Goal: Feedback & Contribution: Leave review/rating

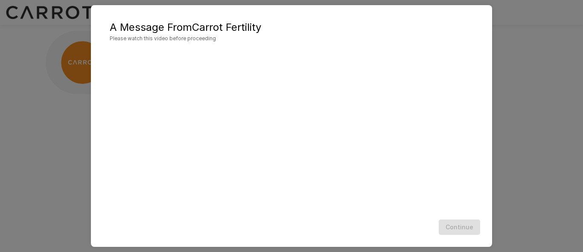
scroll to position [44, 0]
click at [253, 35] on span "Please watch this video before proceeding" at bounding box center [292, 38] width 364 height 9
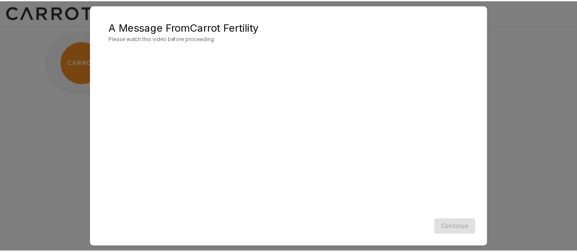
scroll to position [0, 0]
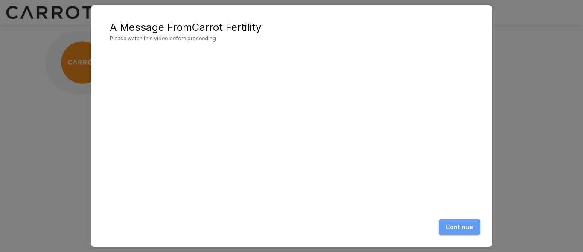
click at [460, 227] on button "Continue" at bounding box center [459, 227] width 41 height 16
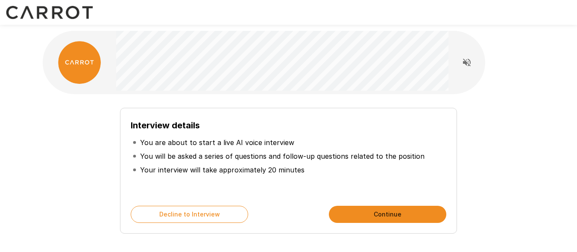
scroll to position [43, 0]
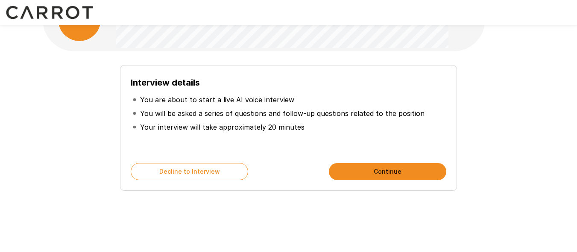
click at [390, 167] on button "Continue" at bounding box center [387, 171] width 117 height 17
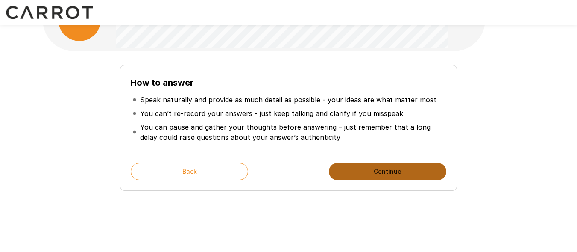
click at [378, 170] on button "Continue" at bounding box center [387, 171] width 117 height 17
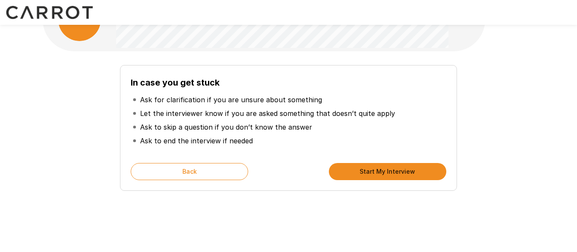
click at [362, 172] on button "Start My Interview" at bounding box center [387, 171] width 117 height 17
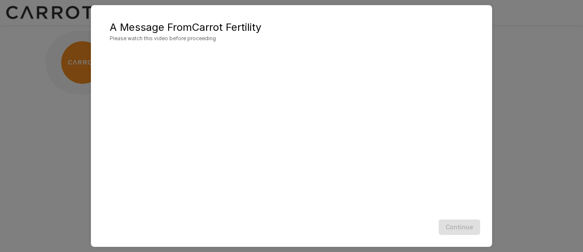
click at [461, 225] on div "Continue" at bounding box center [292, 227] width 384 height 23
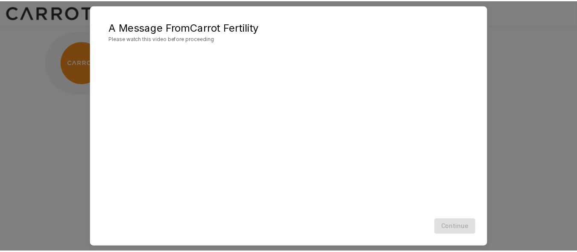
scroll to position [44, 0]
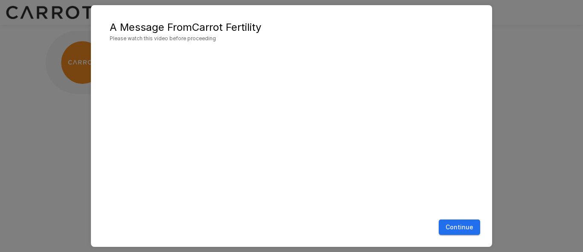
click at [460, 228] on button "Continue" at bounding box center [459, 227] width 41 height 16
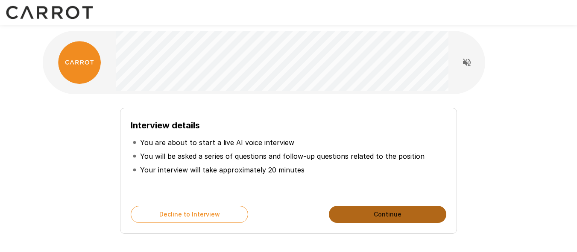
click at [377, 217] on button "Continue" at bounding box center [387, 213] width 117 height 17
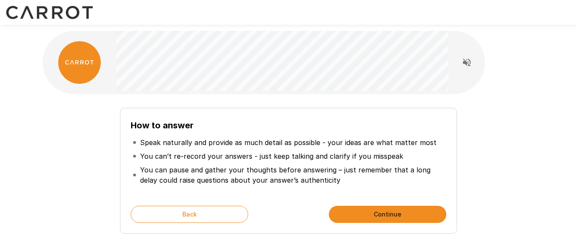
click at [379, 211] on button "Continue" at bounding box center [387, 213] width 117 height 17
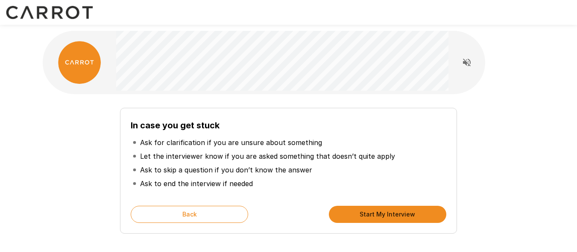
click at [379, 211] on button "Start My Interview" at bounding box center [387, 213] width 117 height 17
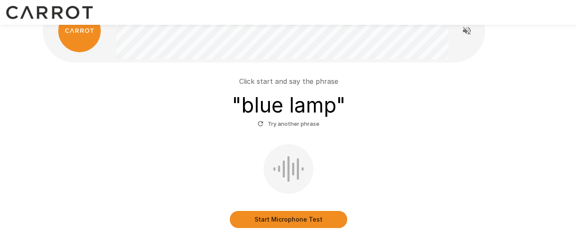
scroll to position [33, 0]
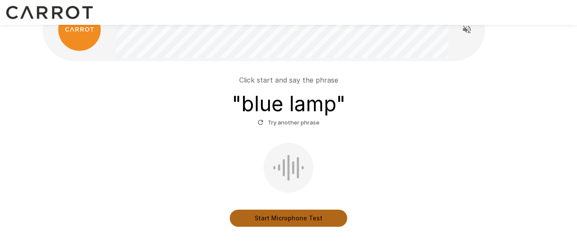
click at [287, 215] on button "Start Microphone Test" at bounding box center [288, 217] width 117 height 17
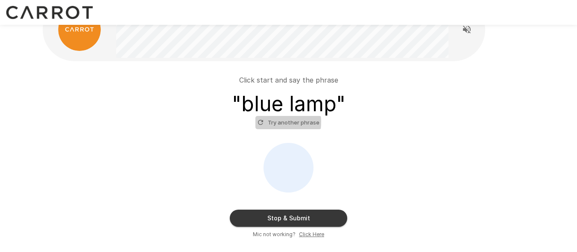
click at [263, 122] on icon "button" at bounding box center [260, 122] width 5 height 5
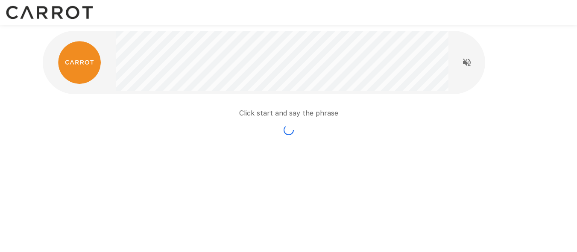
scroll to position [0, 0]
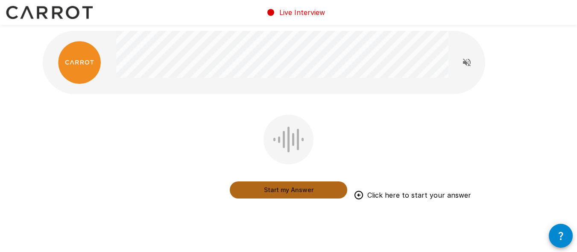
click at [283, 189] on button "Start my Answer" at bounding box center [288, 189] width 117 height 17
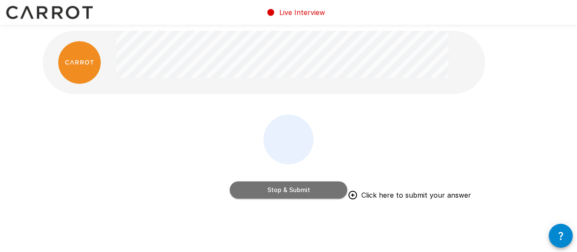
click at [302, 190] on button "Stop & Submit" at bounding box center [288, 189] width 117 height 17
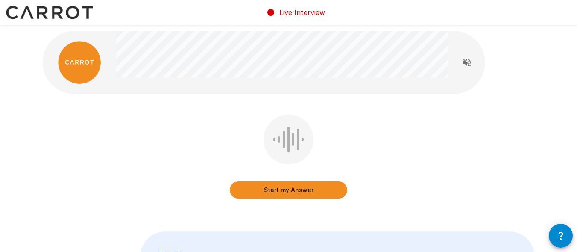
click at [287, 187] on button "Start my Answer" at bounding box center [288, 189] width 117 height 17
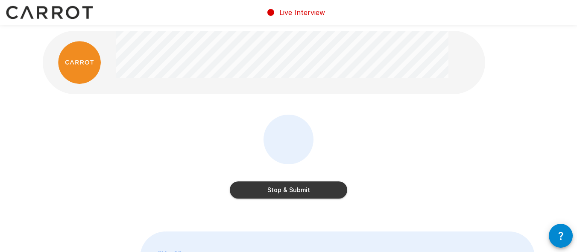
click at [286, 190] on button "Stop & Submit" at bounding box center [288, 189] width 117 height 17
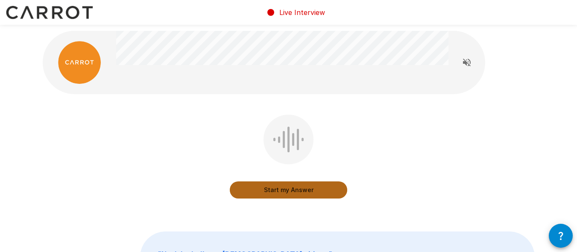
click at [285, 187] on button "Start my Answer" at bounding box center [288, 189] width 117 height 17
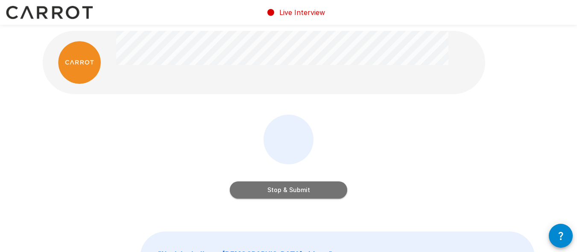
click at [285, 187] on button "Stop & Submit" at bounding box center [288, 189] width 117 height 17
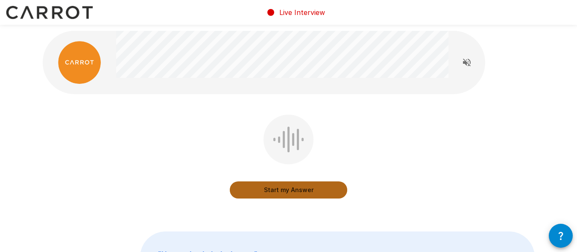
click at [285, 185] on button "Start my Answer" at bounding box center [288, 189] width 117 height 17
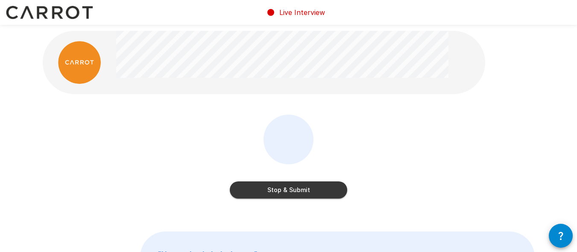
click at [287, 187] on button "Stop & Submit" at bounding box center [288, 189] width 117 height 17
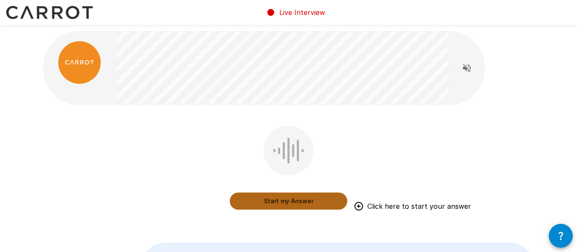
click at [282, 197] on button "Start my Answer" at bounding box center [288, 200] width 117 height 17
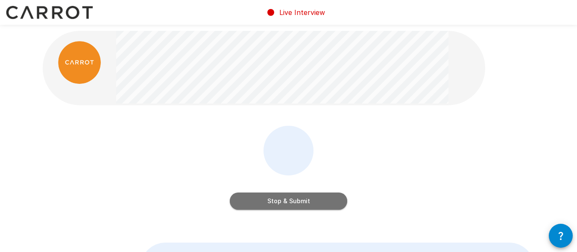
click at [267, 200] on button "Stop & Submit" at bounding box center [288, 200] width 117 height 17
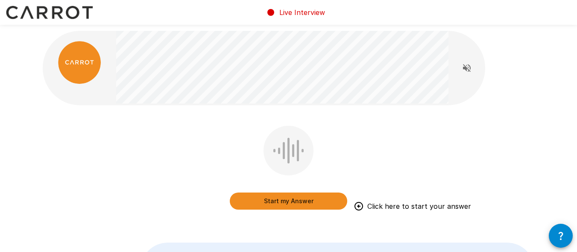
click at [281, 199] on button "Start my Answer" at bounding box center [288, 200] width 117 height 17
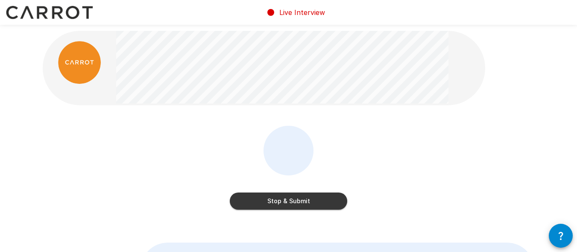
click at [294, 197] on button "Stop & Submit" at bounding box center [288, 200] width 117 height 17
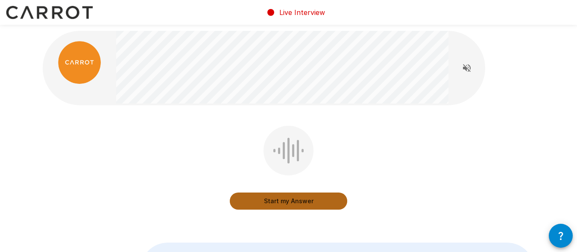
click at [281, 199] on button "Start my Answer" at bounding box center [288, 200] width 117 height 17
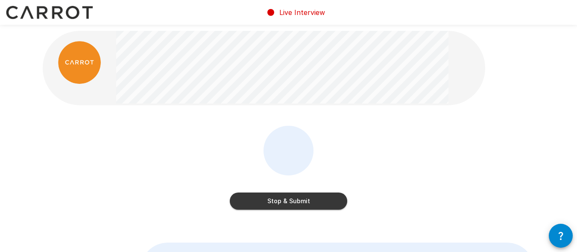
click at [290, 199] on button "Stop & Submit" at bounding box center [288, 200] width 117 height 17
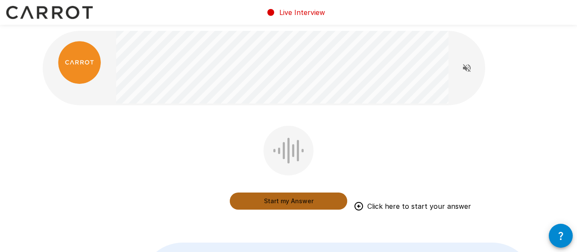
click at [285, 197] on button "Start my Answer" at bounding box center [288, 200] width 117 height 17
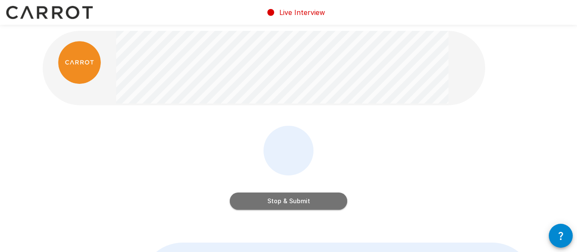
click at [296, 200] on button "Stop & Submit" at bounding box center [288, 200] width 117 height 17
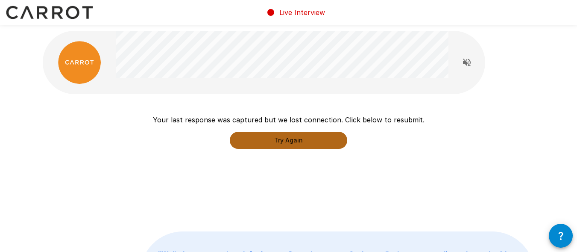
click at [284, 141] on button "Try Again" at bounding box center [288, 140] width 117 height 17
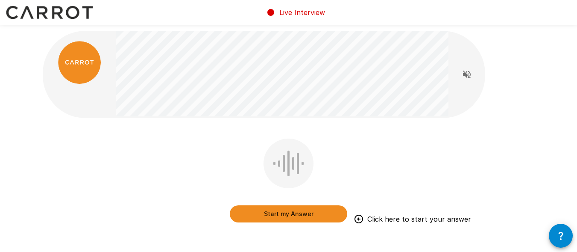
click at [287, 214] on button "Start my Answer" at bounding box center [288, 213] width 117 height 17
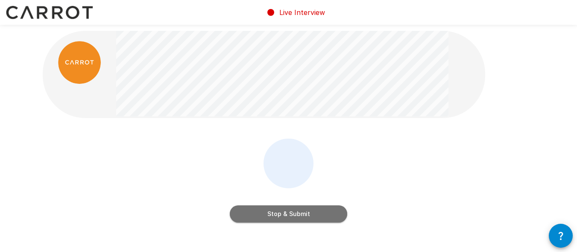
click at [287, 210] on button "Stop & Submit" at bounding box center [288, 213] width 117 height 17
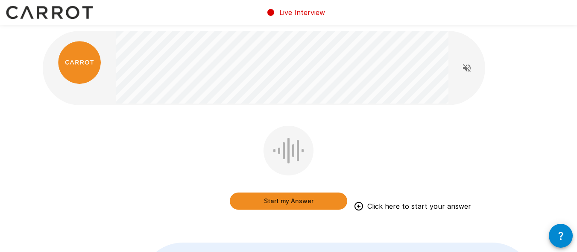
click at [290, 202] on button "Start my Answer" at bounding box center [288, 200] width 117 height 17
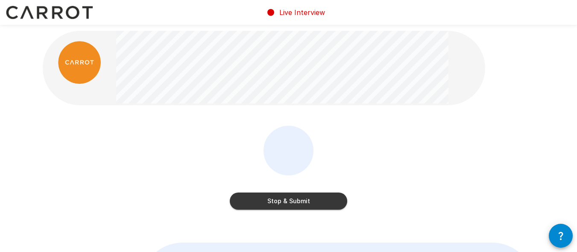
click at [289, 199] on button "Stop & Submit" at bounding box center [288, 200] width 117 height 17
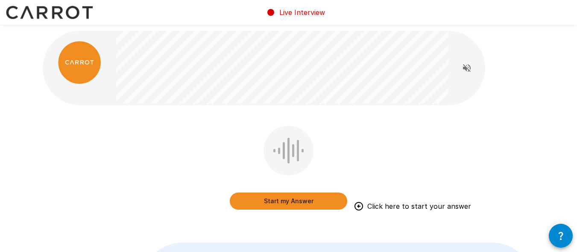
click at [287, 201] on button "Start my Answer" at bounding box center [288, 200] width 117 height 17
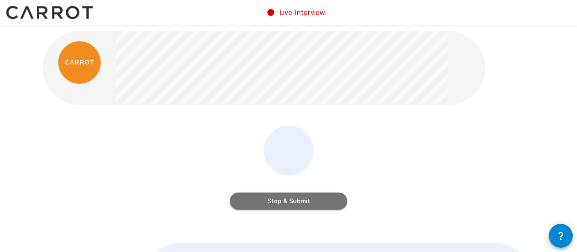
click at [275, 199] on button "Stop & Submit" at bounding box center [288, 200] width 117 height 17
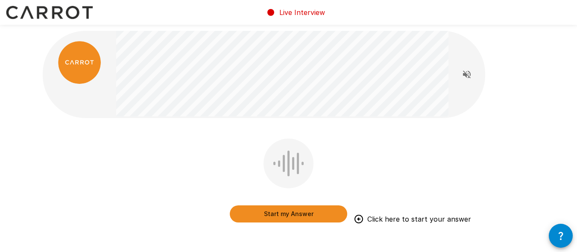
click at [292, 208] on button "Start my Answer" at bounding box center [288, 213] width 117 height 17
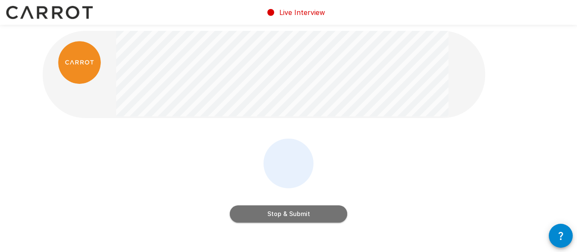
click at [303, 207] on button "Stop & Submit" at bounding box center [288, 213] width 117 height 17
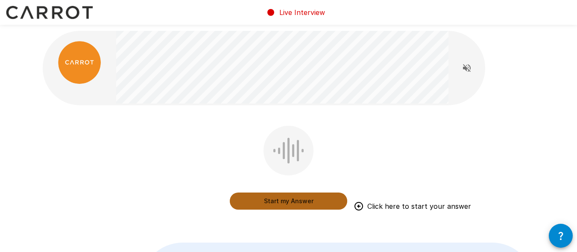
click at [283, 202] on button "Start my Answer" at bounding box center [288, 200] width 117 height 17
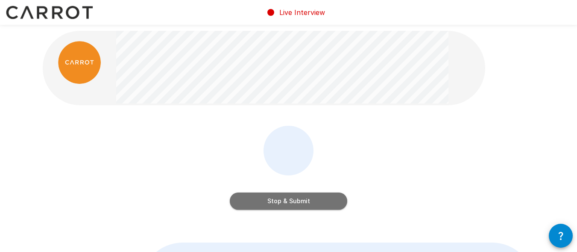
click at [289, 200] on button "Stop & Submit" at bounding box center [288, 200] width 117 height 17
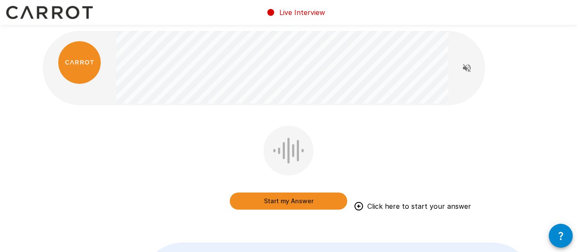
click at [273, 198] on button "Start my Answer" at bounding box center [288, 200] width 117 height 17
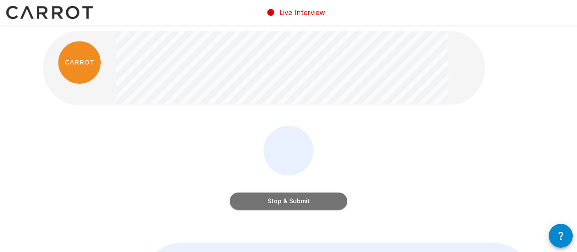
click at [286, 200] on button "Stop & Submit" at bounding box center [288, 200] width 117 height 17
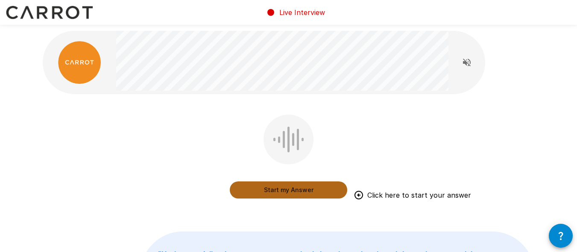
click at [285, 187] on button "Start my Answer" at bounding box center [288, 189] width 117 height 17
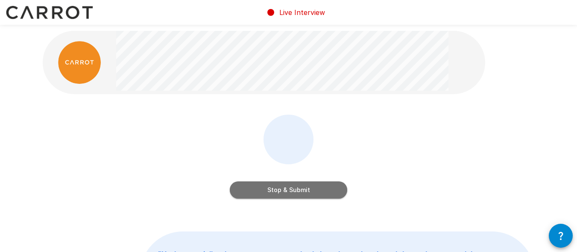
click at [264, 186] on button "Stop & Submit" at bounding box center [288, 189] width 117 height 17
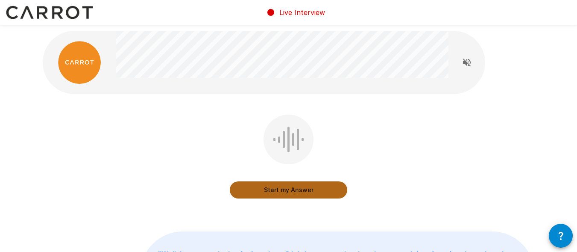
click at [286, 187] on button "Start my Answer" at bounding box center [288, 189] width 117 height 17
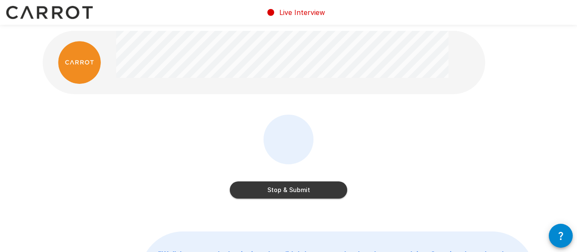
click at [271, 184] on button "Stop & Submit" at bounding box center [288, 189] width 117 height 17
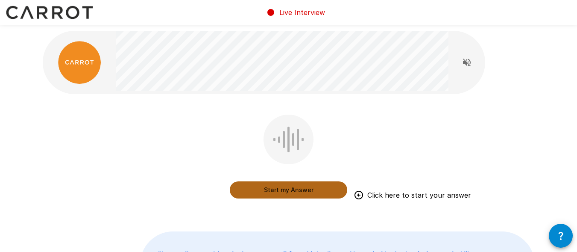
click at [277, 188] on button "Start my Answer" at bounding box center [288, 189] width 117 height 17
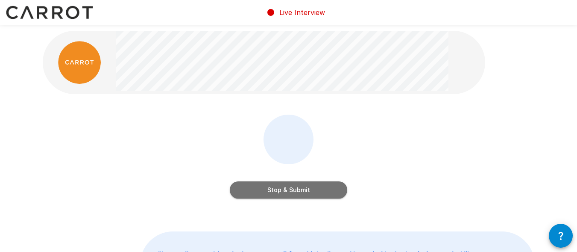
click at [290, 194] on button "Stop & Submit" at bounding box center [288, 189] width 117 height 17
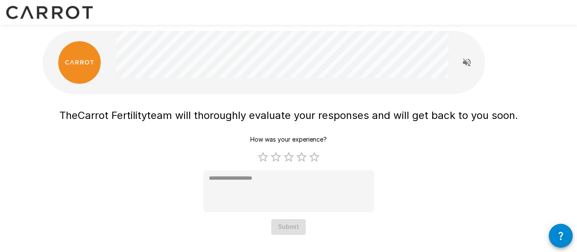
scroll to position [17, 0]
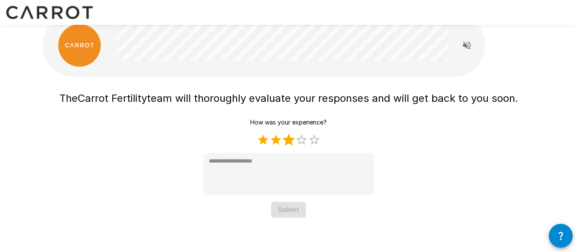
click at [294, 140] on label "3 Stars" at bounding box center [288, 139] width 13 height 13
type textarea "*"
click at [291, 206] on button "Submit" at bounding box center [288, 210] width 35 height 16
